Goal: Task Accomplishment & Management: Use online tool/utility

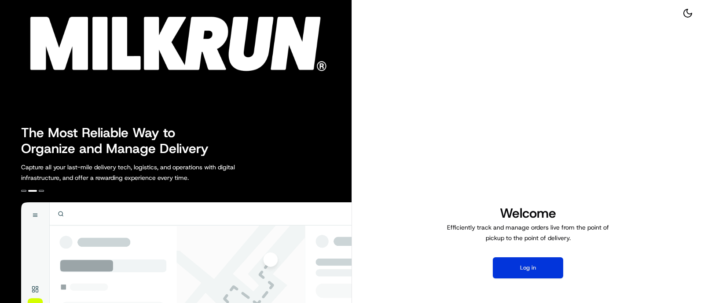
click at [522, 270] on button "Log in" at bounding box center [527, 267] width 70 height 21
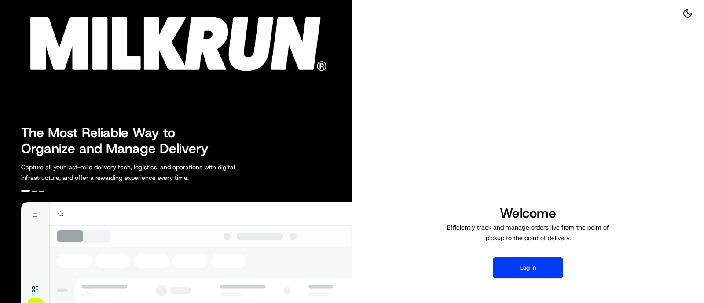
click at [622, 90] on div "Welcome Efficiently track and manage orders live from the point of pickup to th…" at bounding box center [528, 241] width 352 height 483
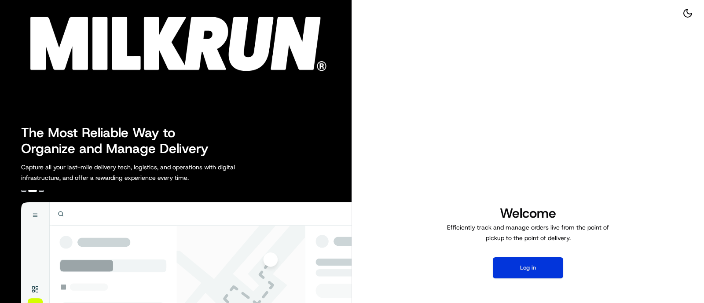
click at [519, 273] on button "Log in" at bounding box center [527, 267] width 70 height 21
